Goal: Task Accomplishment & Management: Use online tool/utility

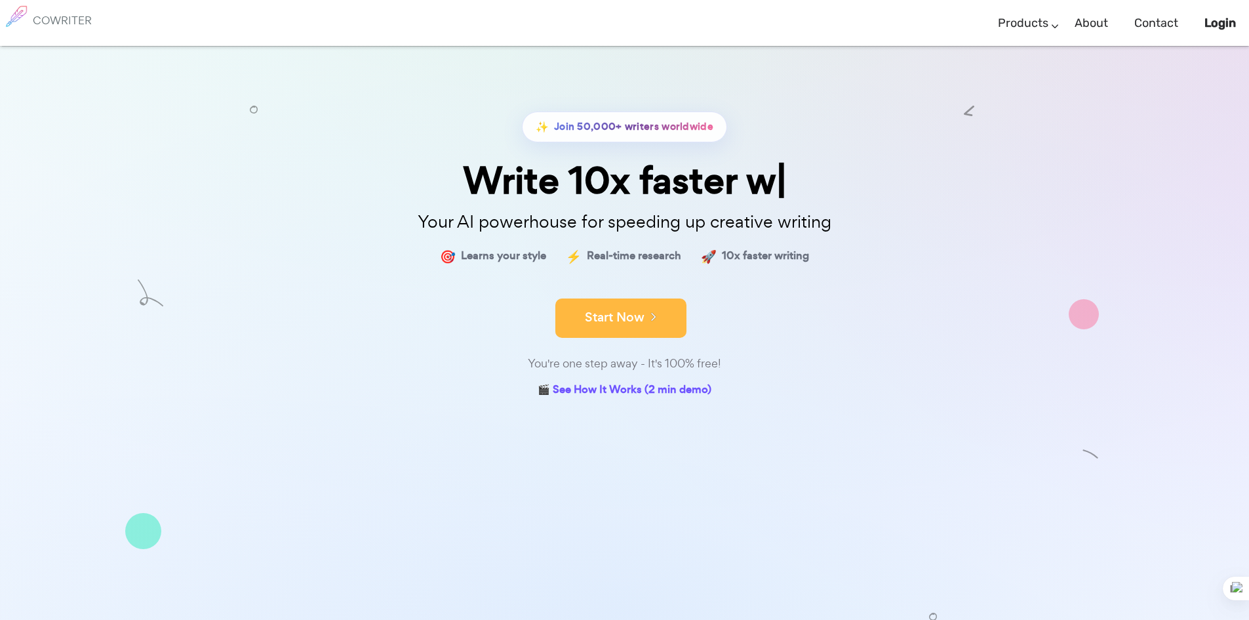
click at [601, 326] on button "Start Now" at bounding box center [620, 317] width 131 height 39
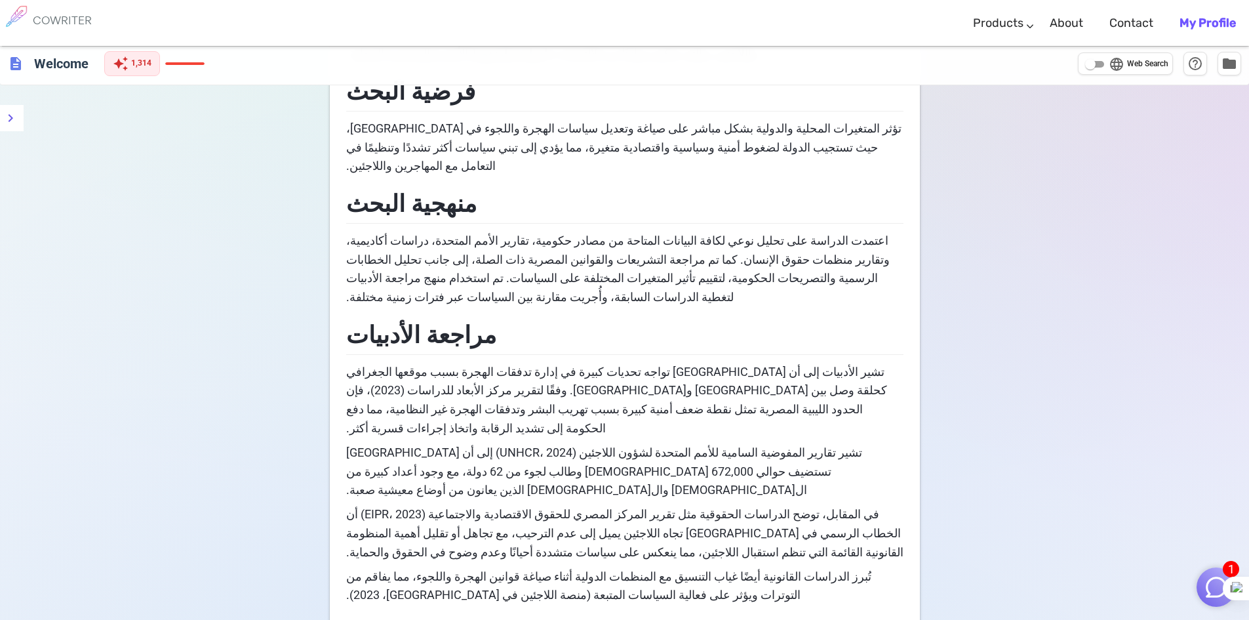
scroll to position [551, 0]
